Goal: Task Accomplishment & Management: Use online tool/utility

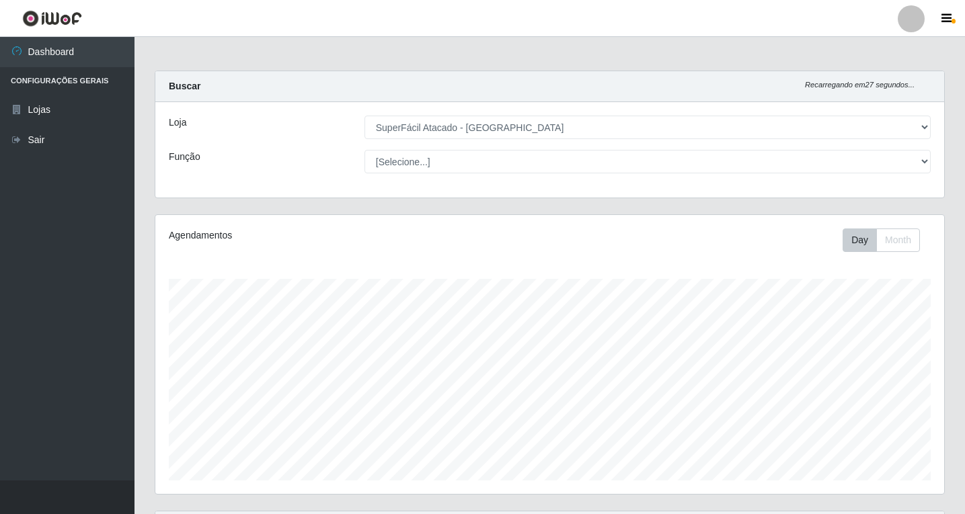
select select "503"
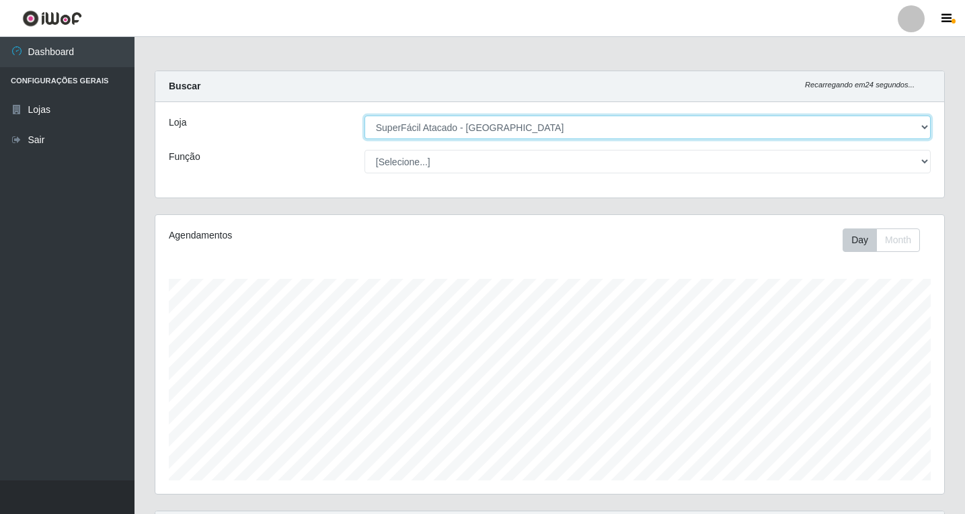
click at [927, 124] on select "[Selecione...] SuperFácil Atacado - [GEOGRAPHIC_DATA]" at bounding box center [647, 128] width 566 height 24
click at [364, 116] on select "[Selecione...] SuperFácil Atacado - [GEOGRAPHIC_DATA]" at bounding box center [647, 128] width 566 height 24
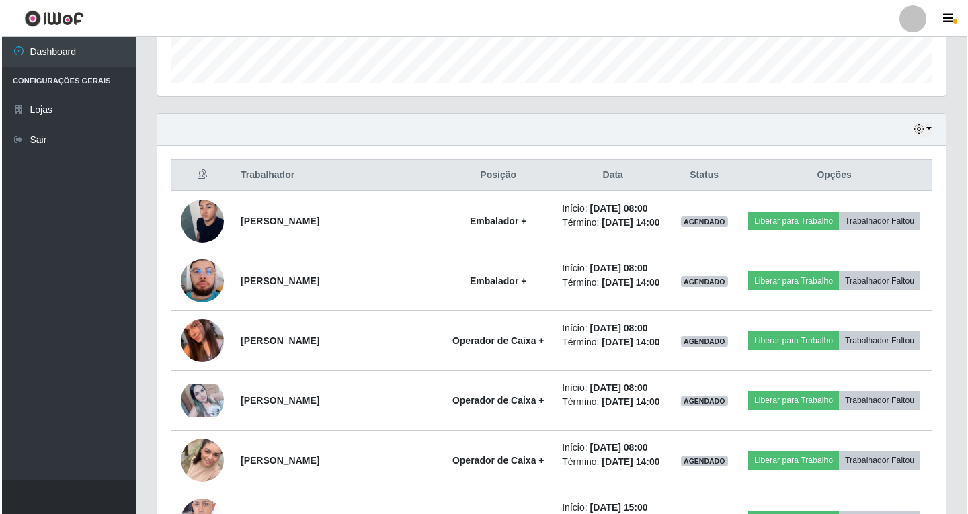
scroll to position [403, 0]
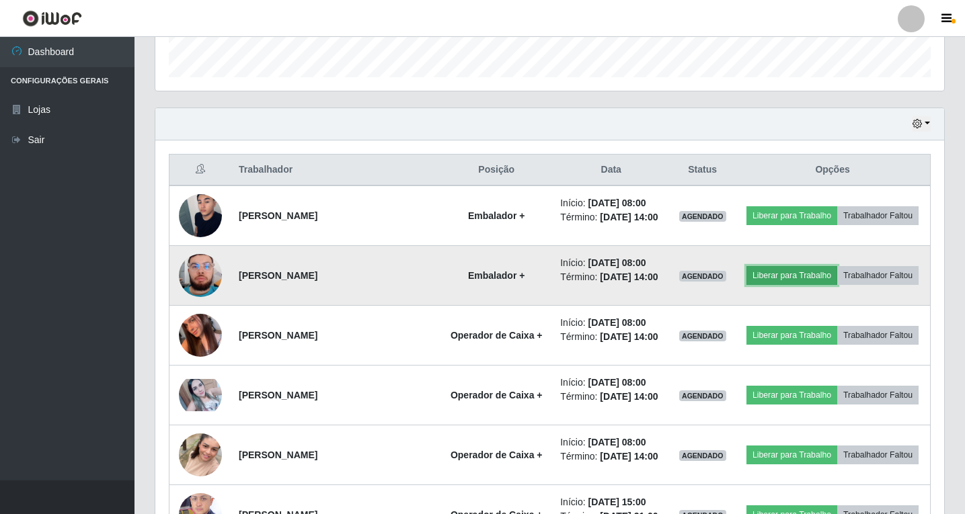
click at [830, 281] on button "Liberar para Trabalho" at bounding box center [791, 275] width 91 height 19
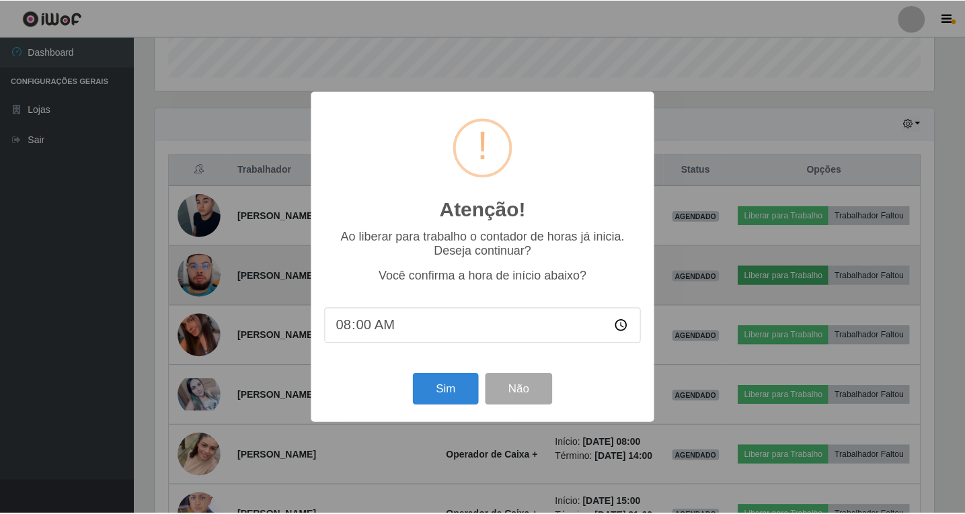
scroll to position [279, 782]
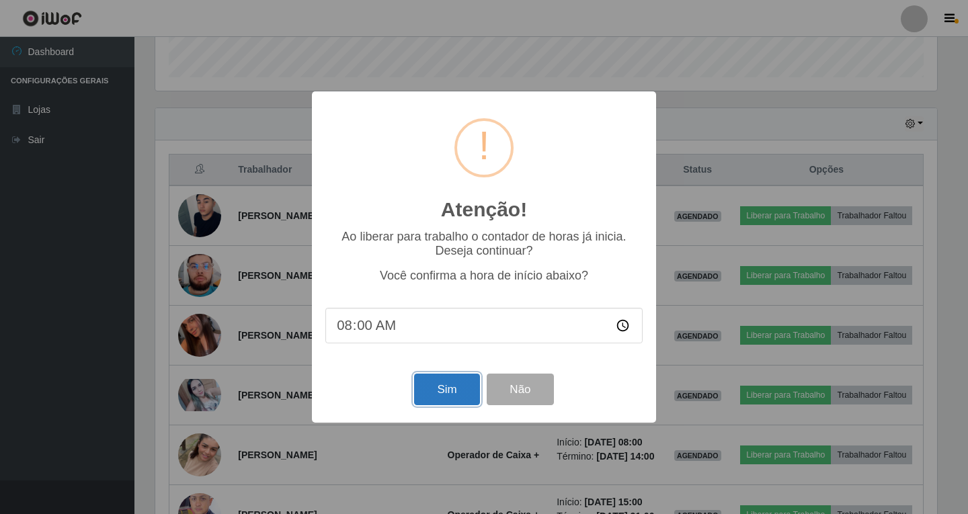
click at [444, 387] on button "Sim" at bounding box center [446, 390] width 65 height 32
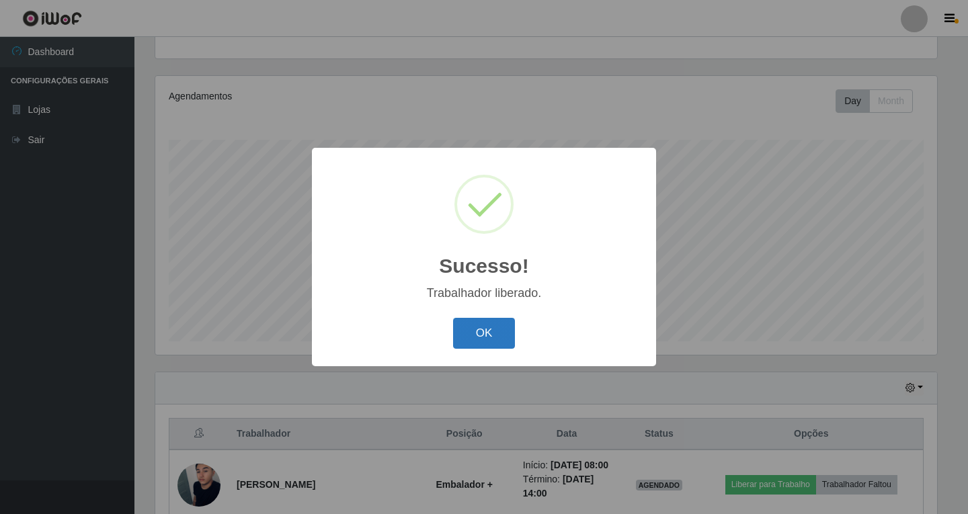
click at [486, 341] on button "OK" at bounding box center [484, 334] width 63 height 32
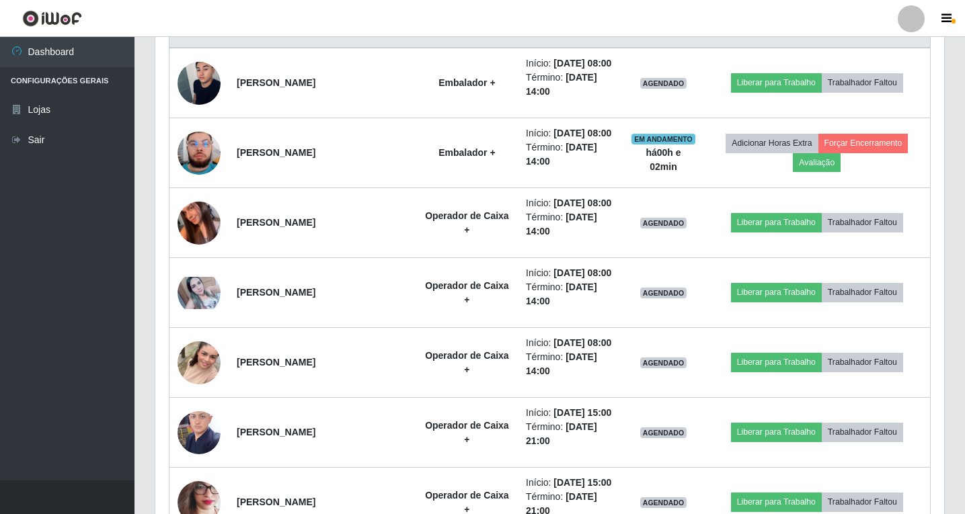
scroll to position [543, 0]
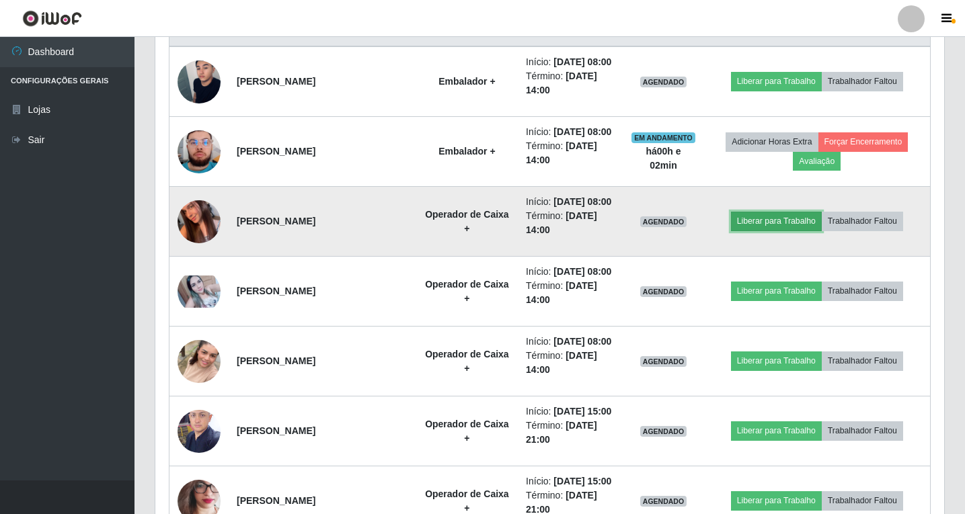
click at [795, 231] on button "Liberar para Trabalho" at bounding box center [776, 221] width 91 height 19
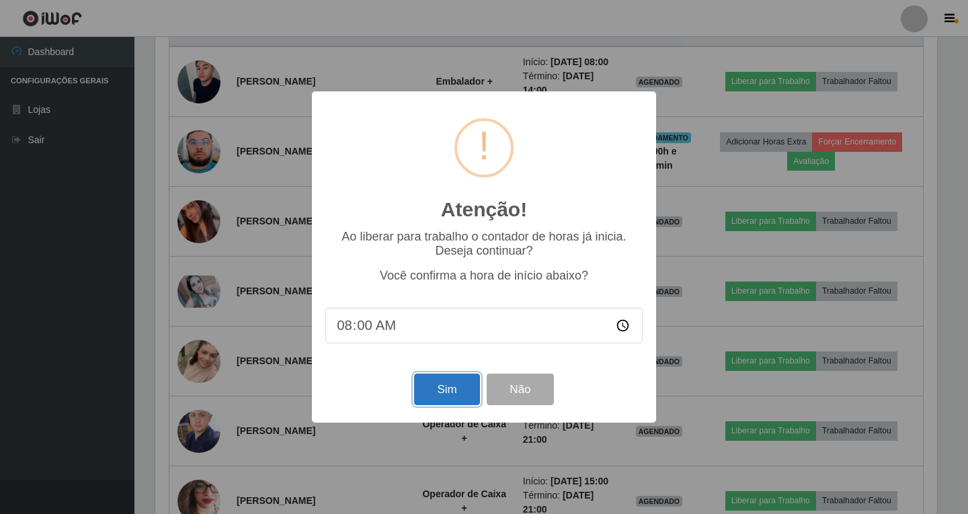
click at [437, 394] on button "Sim" at bounding box center [446, 390] width 65 height 32
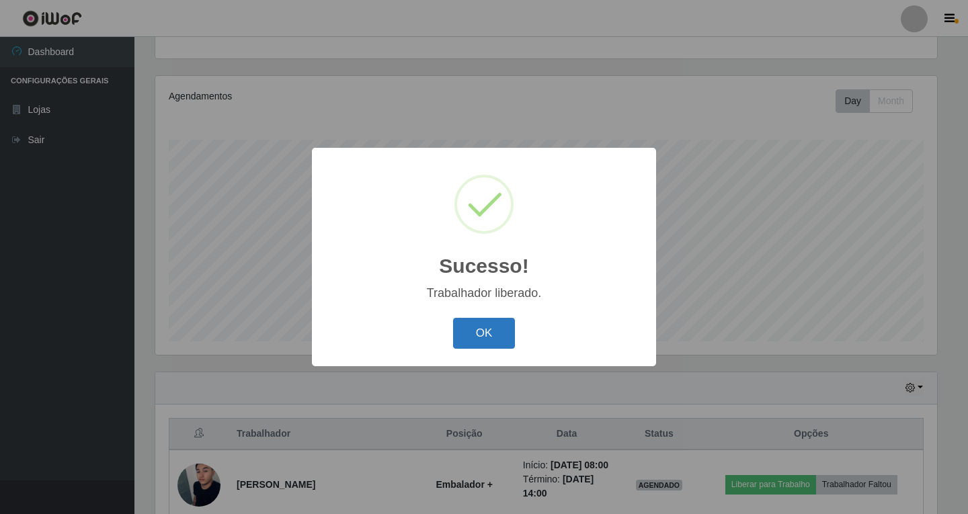
click at [476, 326] on button "OK" at bounding box center [484, 334] width 63 height 32
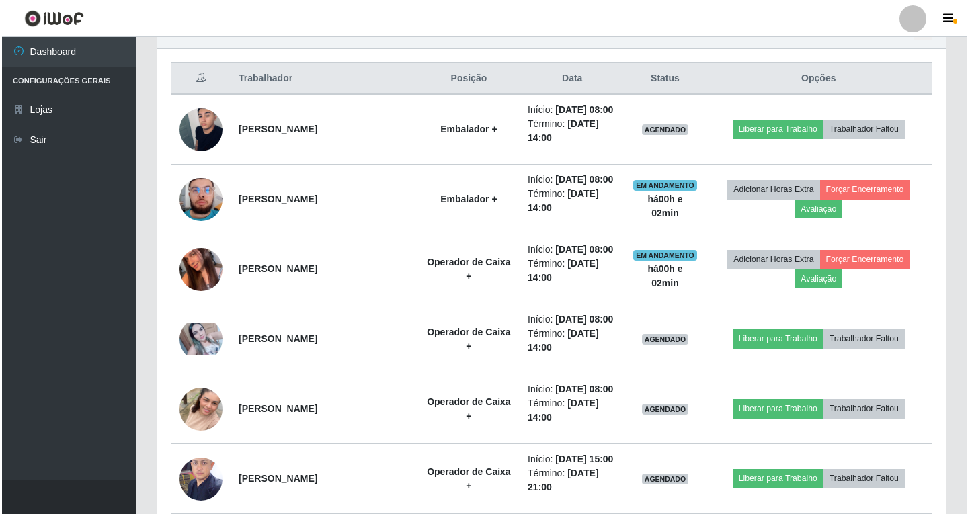
scroll to position [543, 0]
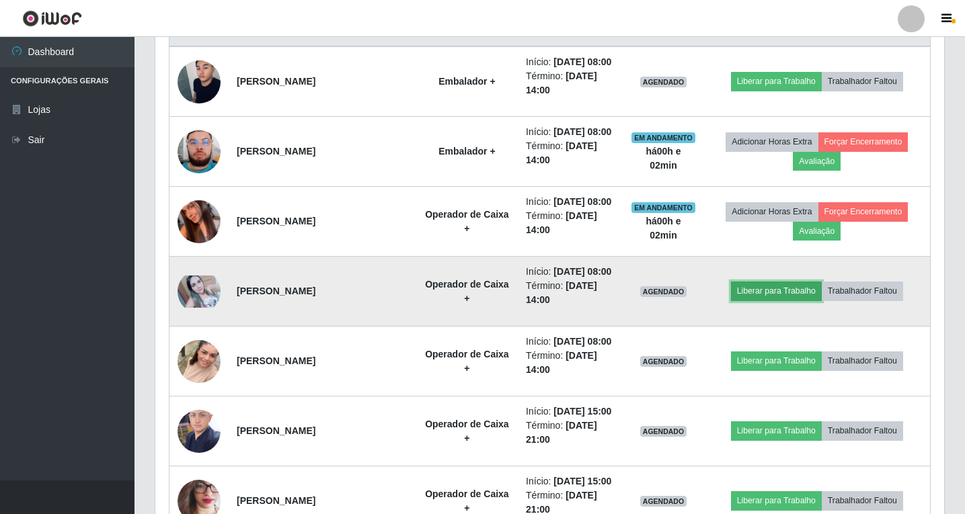
click at [783, 301] on button "Liberar para Trabalho" at bounding box center [776, 291] width 91 height 19
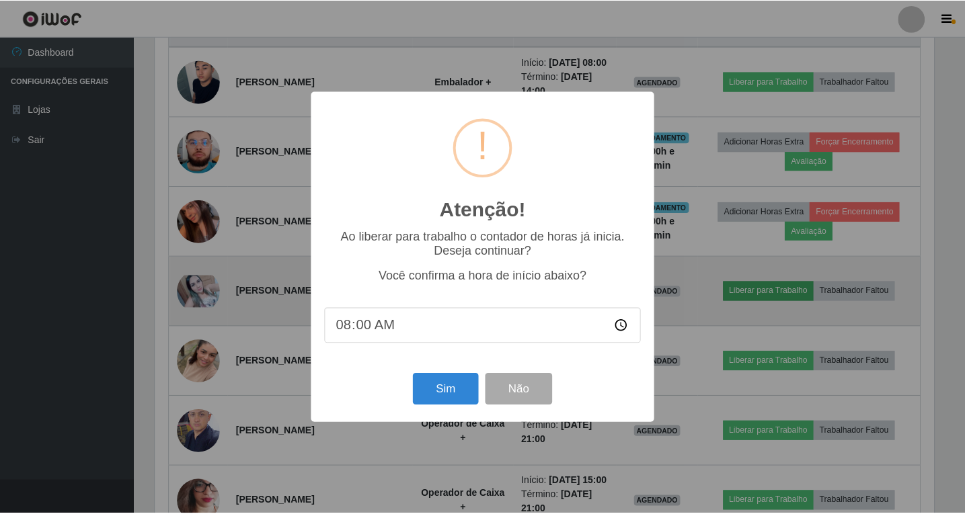
scroll to position [279, 782]
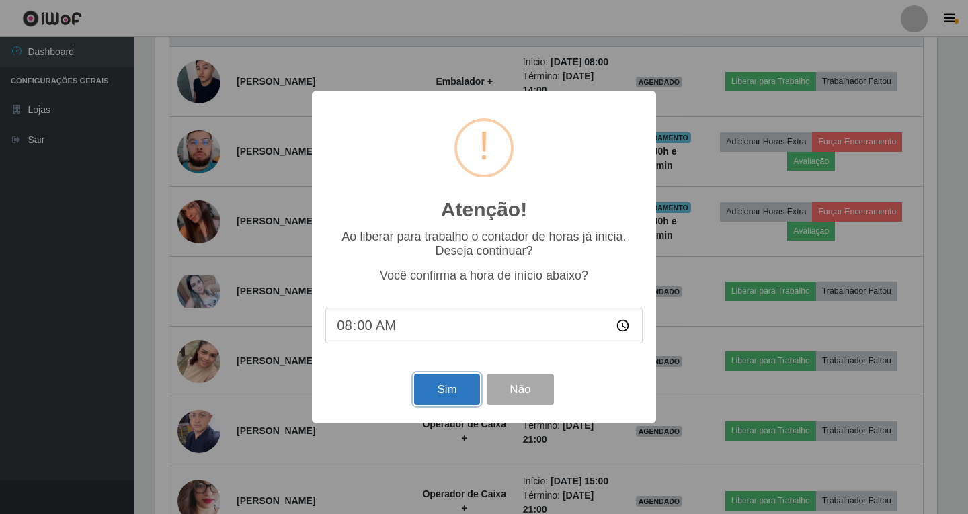
click at [433, 392] on button "Sim" at bounding box center [446, 390] width 65 height 32
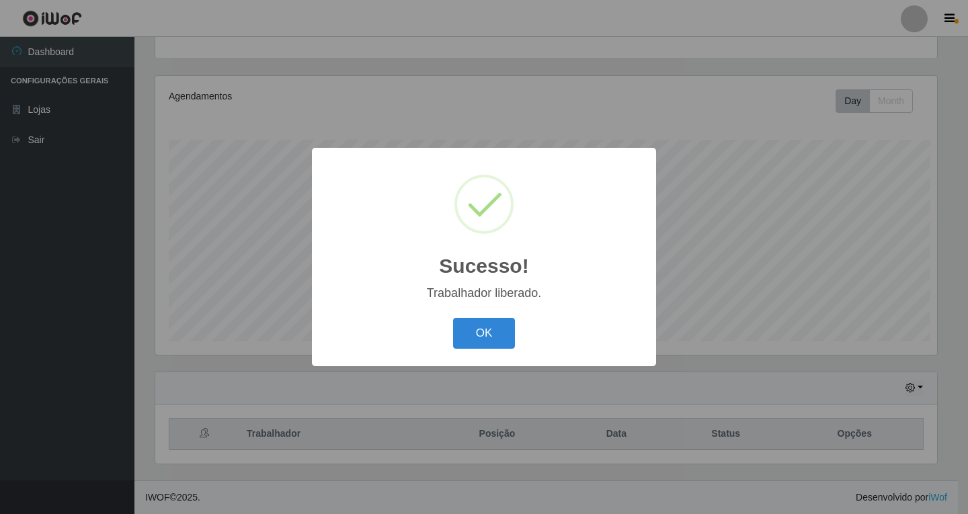
scroll to position [0, 0]
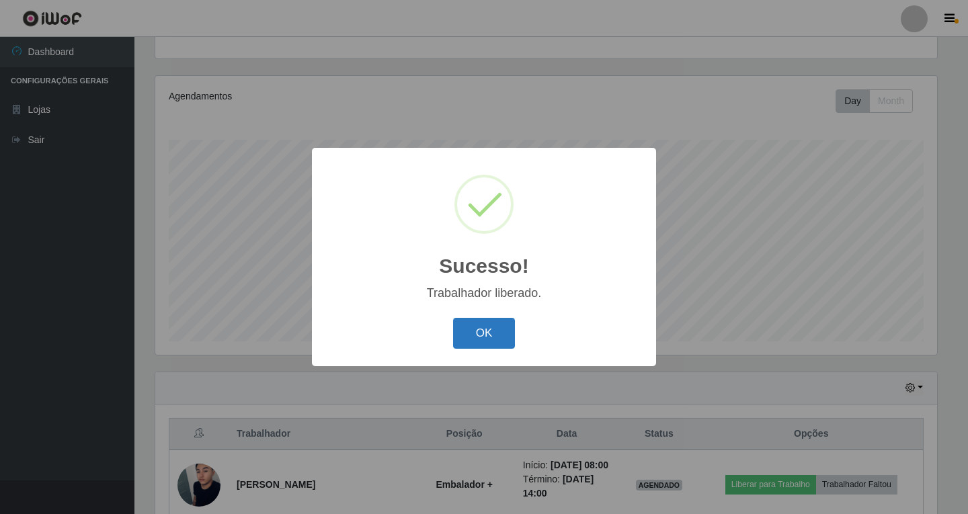
click at [489, 344] on button "OK" at bounding box center [484, 334] width 63 height 32
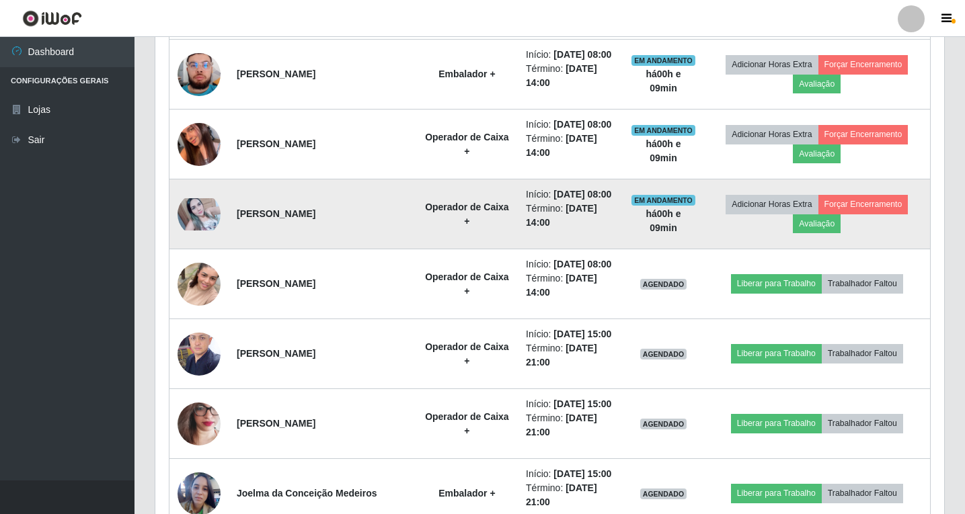
scroll to position [677, 0]
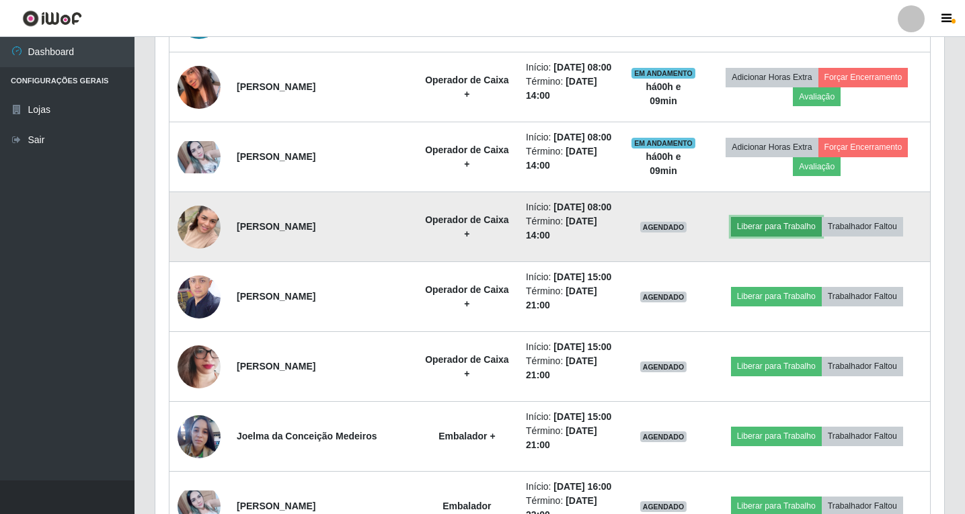
click at [791, 236] on button "Liberar para Trabalho" at bounding box center [776, 226] width 91 height 19
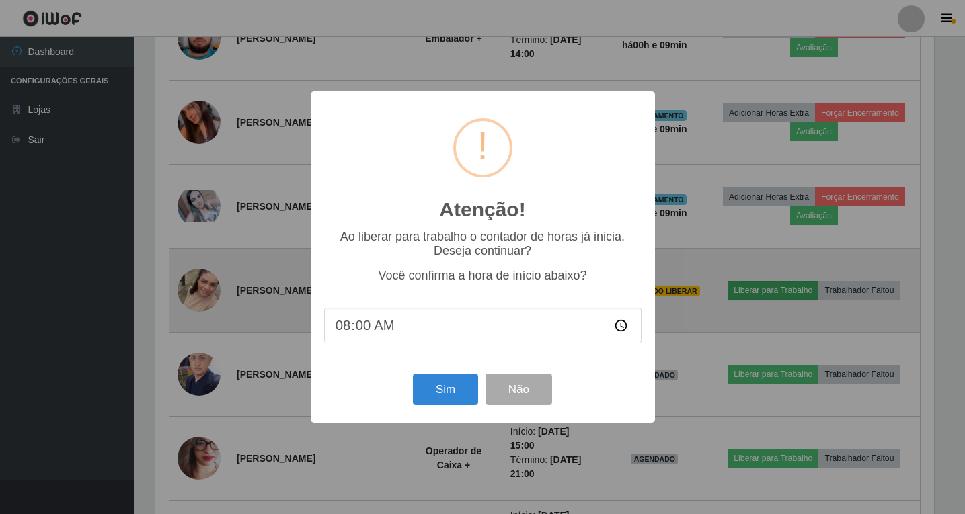
scroll to position [279, 782]
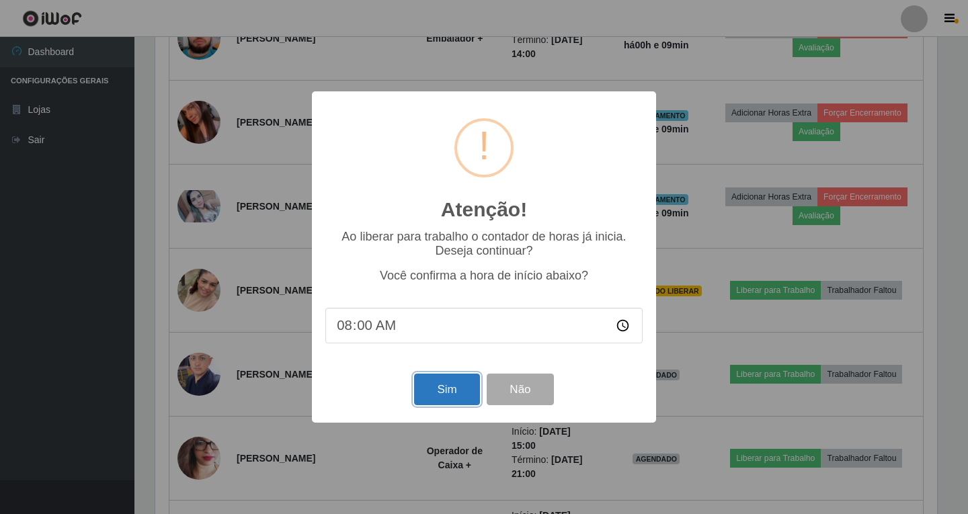
click at [457, 393] on button "Sim" at bounding box center [446, 390] width 65 height 32
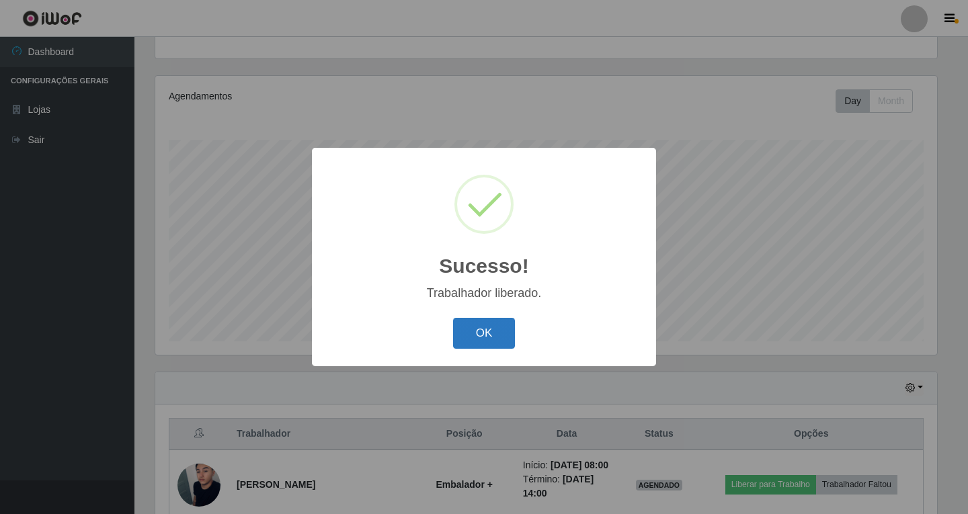
click at [470, 345] on button "OK" at bounding box center [484, 334] width 63 height 32
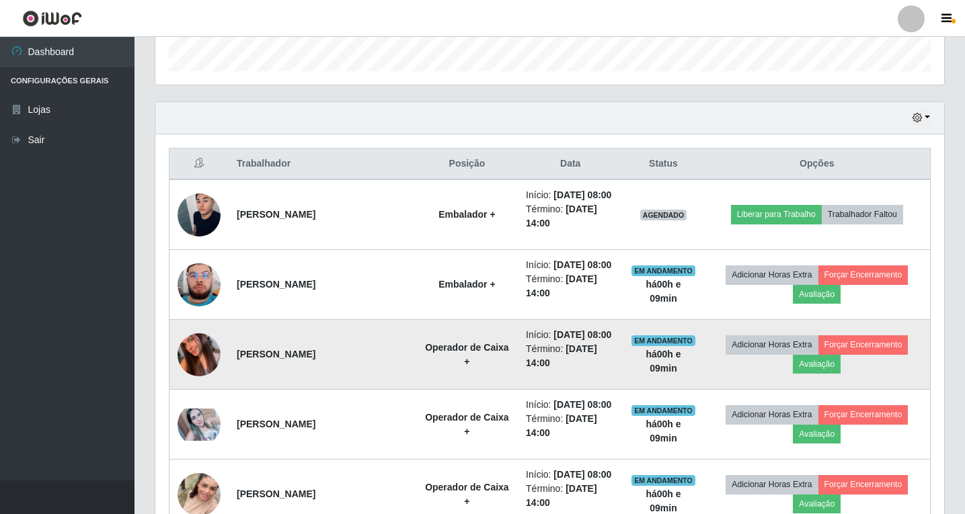
scroll to position [408, 0]
